Goal: Task Accomplishment & Management: Complete application form

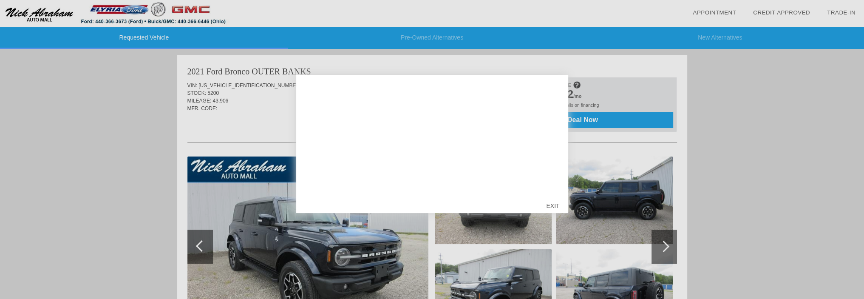
click at [553, 201] on div "EXIT" at bounding box center [553, 206] width 30 height 26
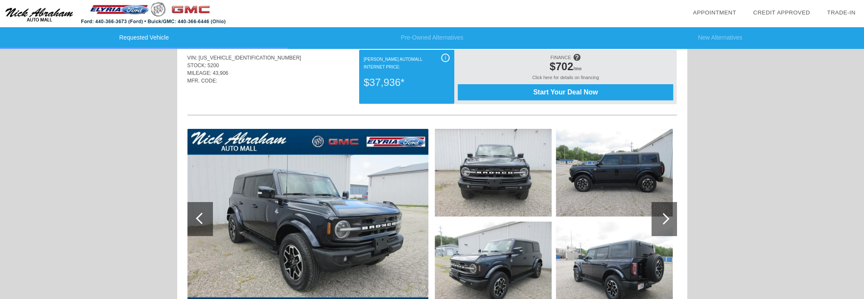
scroll to position [43, 0]
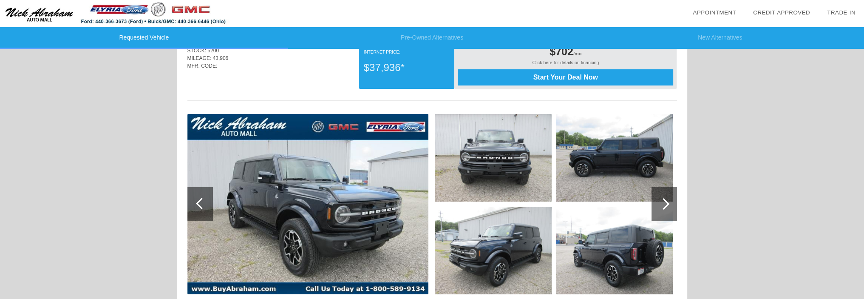
click at [289, 190] on img at bounding box center [307, 204] width 241 height 180
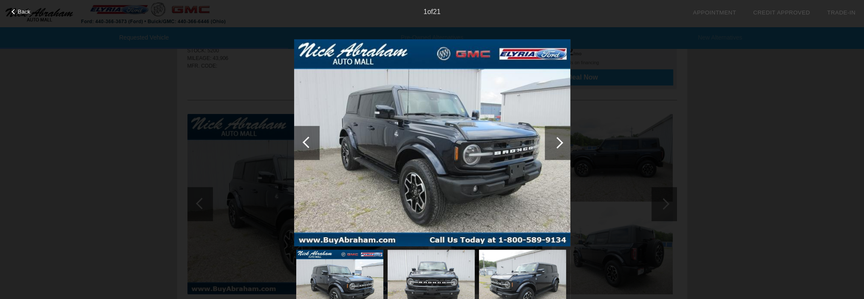
click at [556, 139] on div at bounding box center [557, 142] width 11 height 11
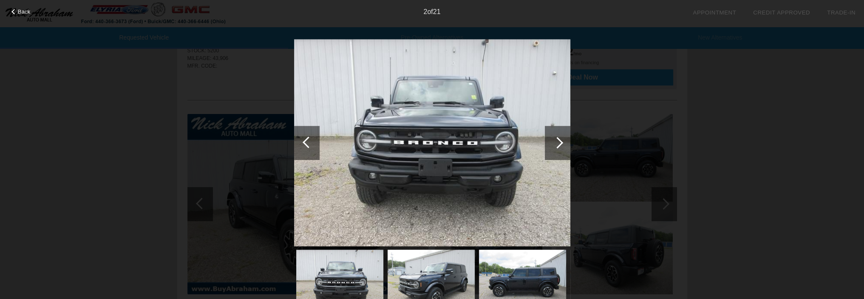
click at [556, 139] on div at bounding box center [557, 142] width 11 height 11
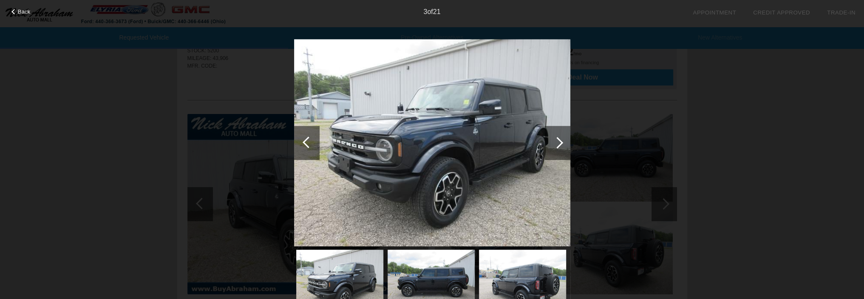
click at [556, 139] on div at bounding box center [557, 142] width 11 height 11
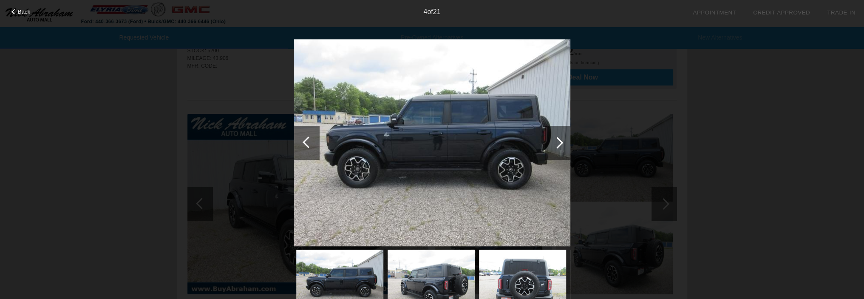
click at [561, 141] on div at bounding box center [557, 142] width 11 height 11
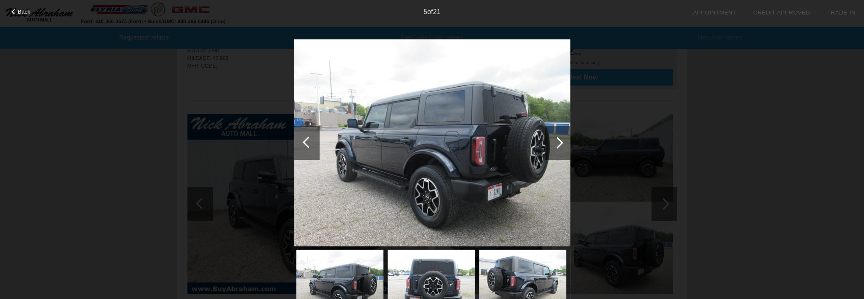
click at [561, 141] on div at bounding box center [557, 142] width 11 height 11
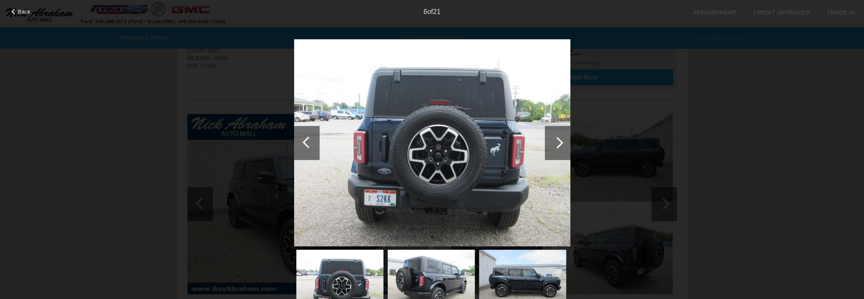
click at [560, 141] on div at bounding box center [557, 142] width 11 height 11
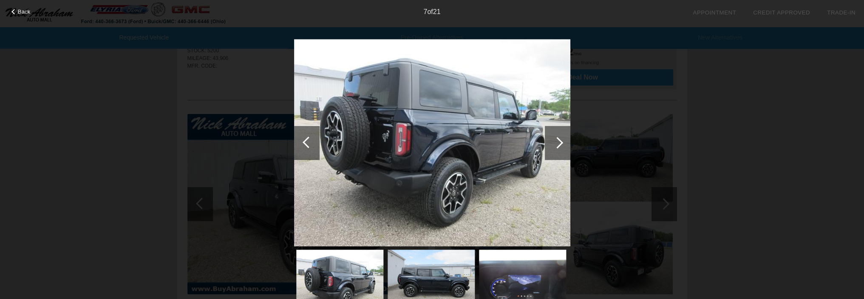
click at [560, 141] on div at bounding box center [557, 142] width 11 height 11
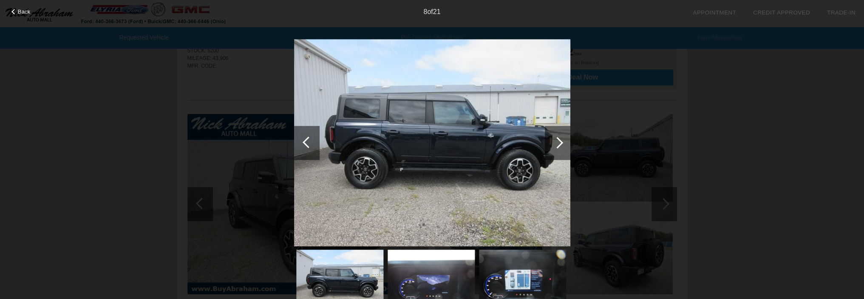
click at [560, 141] on div at bounding box center [557, 142] width 11 height 11
